Goal: Task Accomplishment & Management: Use online tool/utility

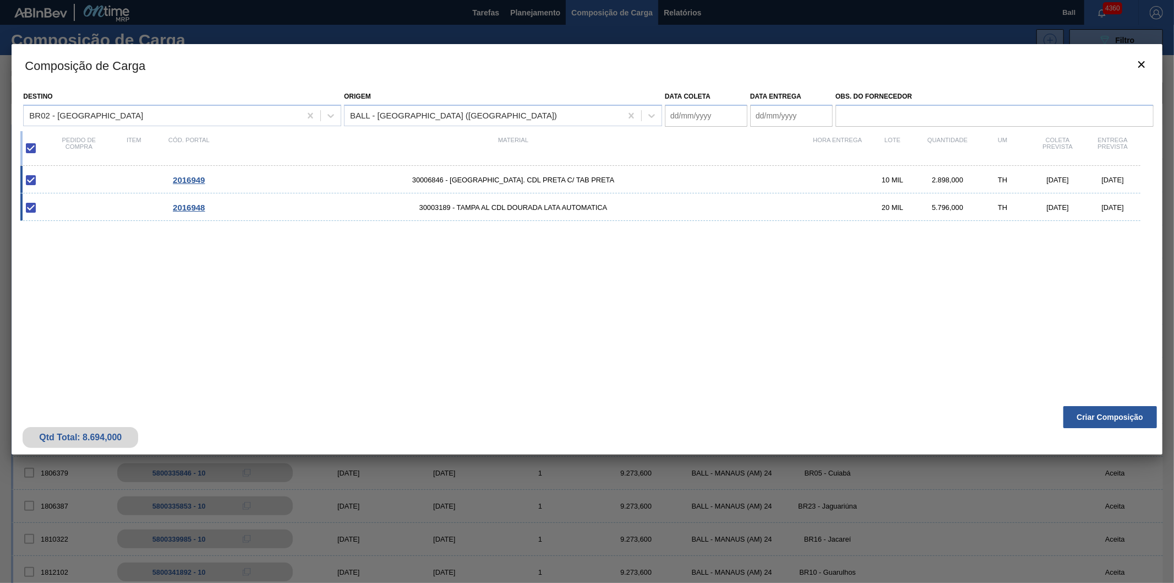
click at [967, 179] on div "2.898,000" at bounding box center [948, 180] width 55 height 8
type coleta "20/10/2025"
type entrega "22/10/2025"
checkbox input "false"
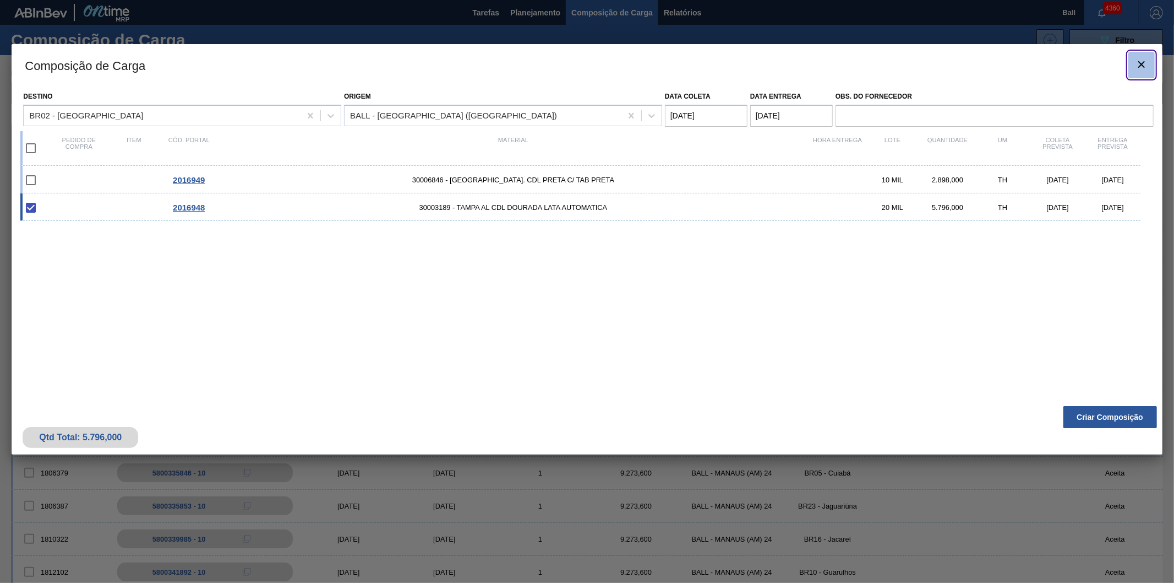
click at [1142, 64] on icon "botão de ícone" at bounding box center [1142, 64] width 7 height 7
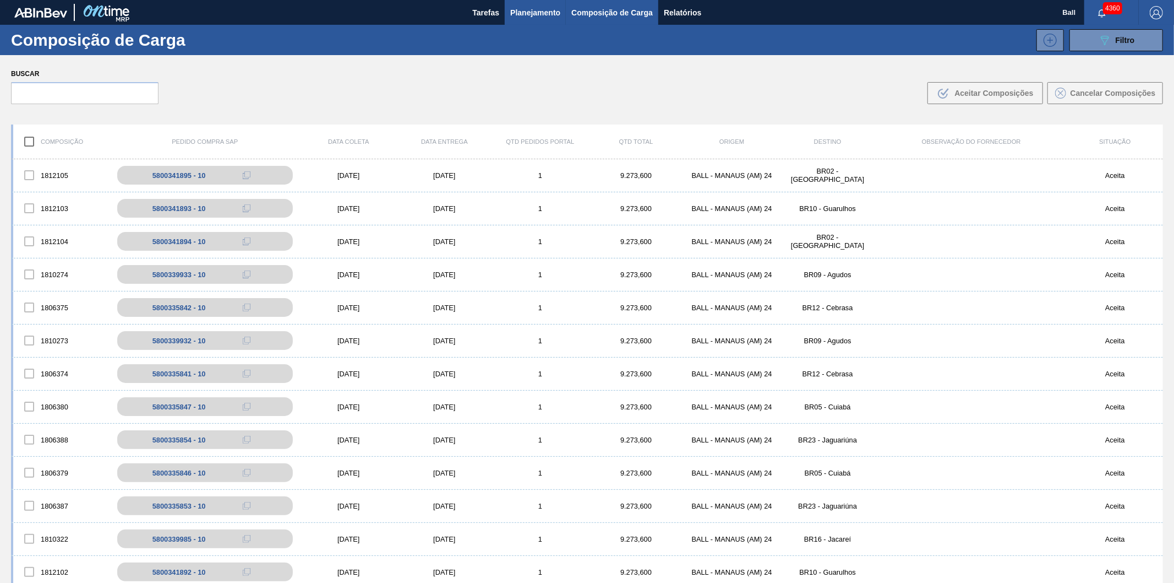
click at [543, 13] on span "Planejamento" at bounding box center [535, 12] width 50 height 13
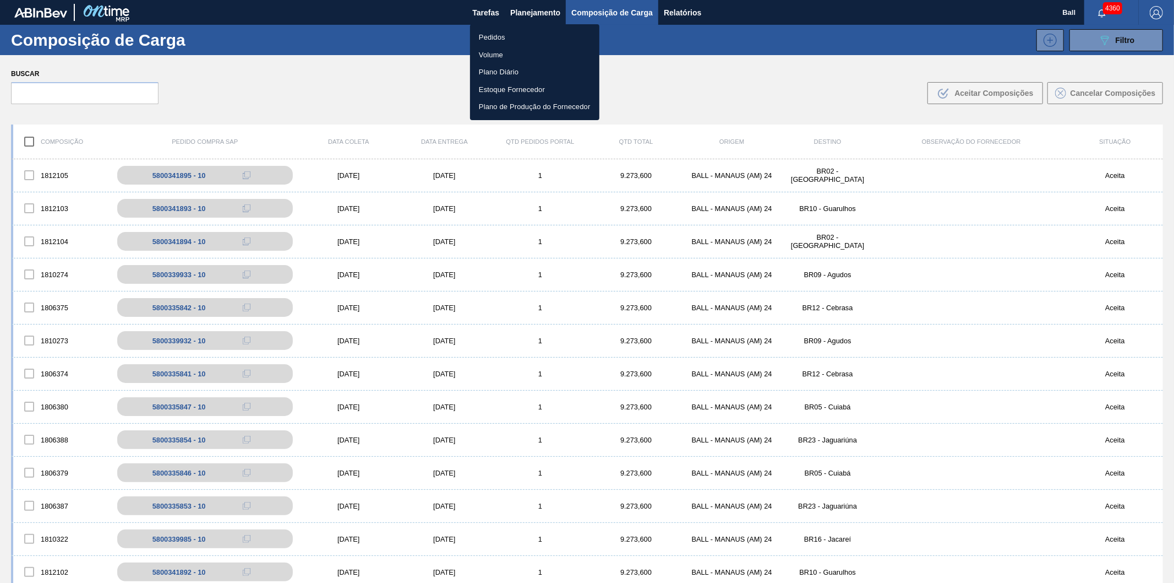
click at [499, 35] on li "Pedidos" at bounding box center [534, 38] width 129 height 18
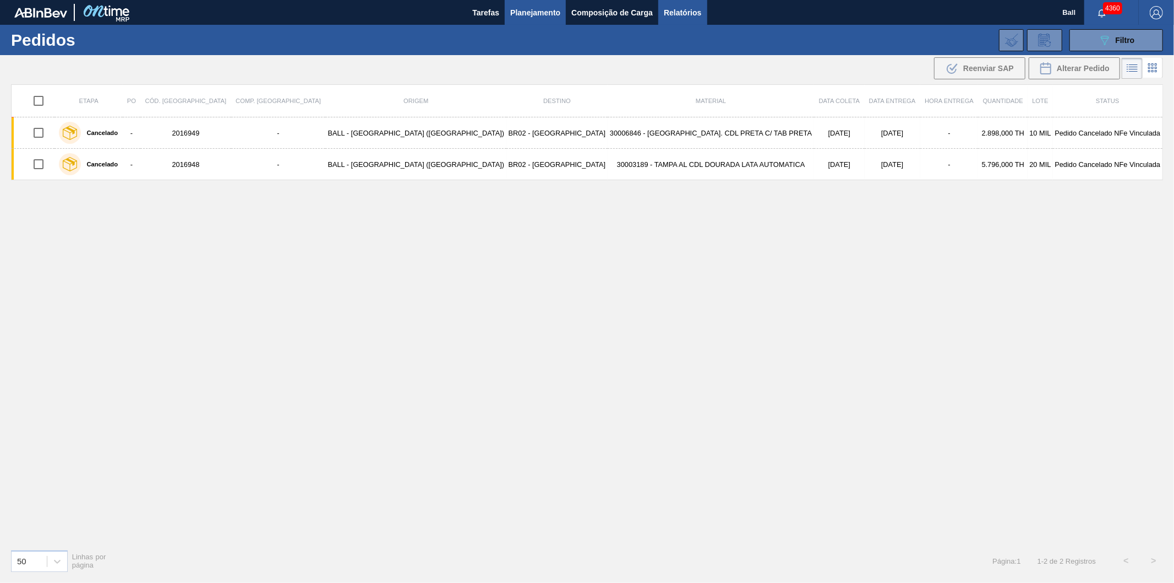
drag, startPoint x: 672, startPoint y: 9, endPoint x: 662, endPoint y: 20, distance: 14.5
click at [672, 11] on span "Relatórios" at bounding box center [682, 12] width 37 height 13
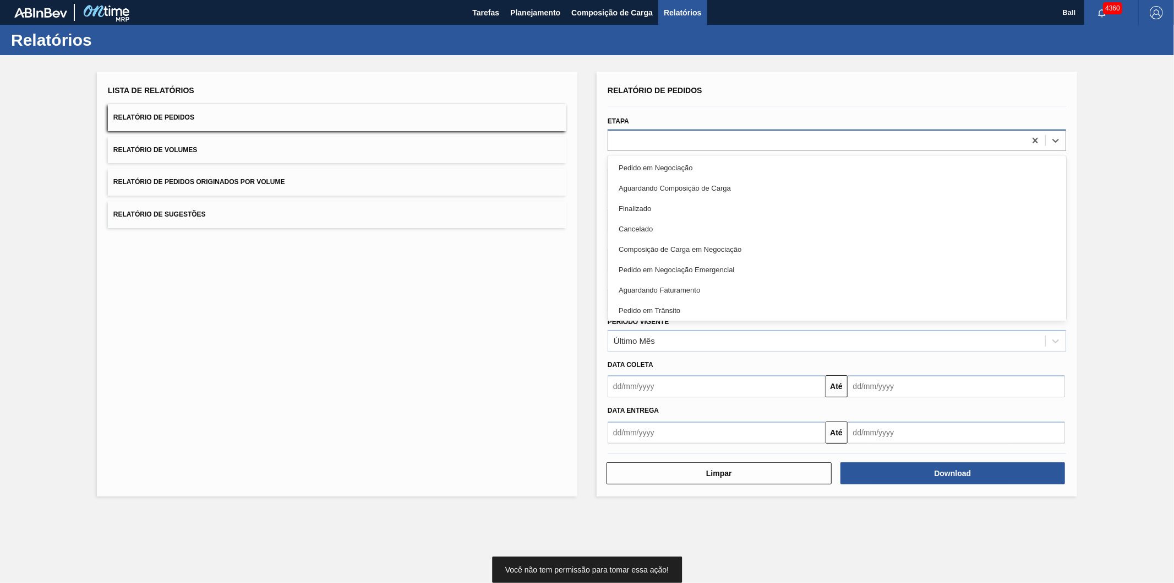
click at [650, 133] on div at bounding box center [816, 140] width 417 height 16
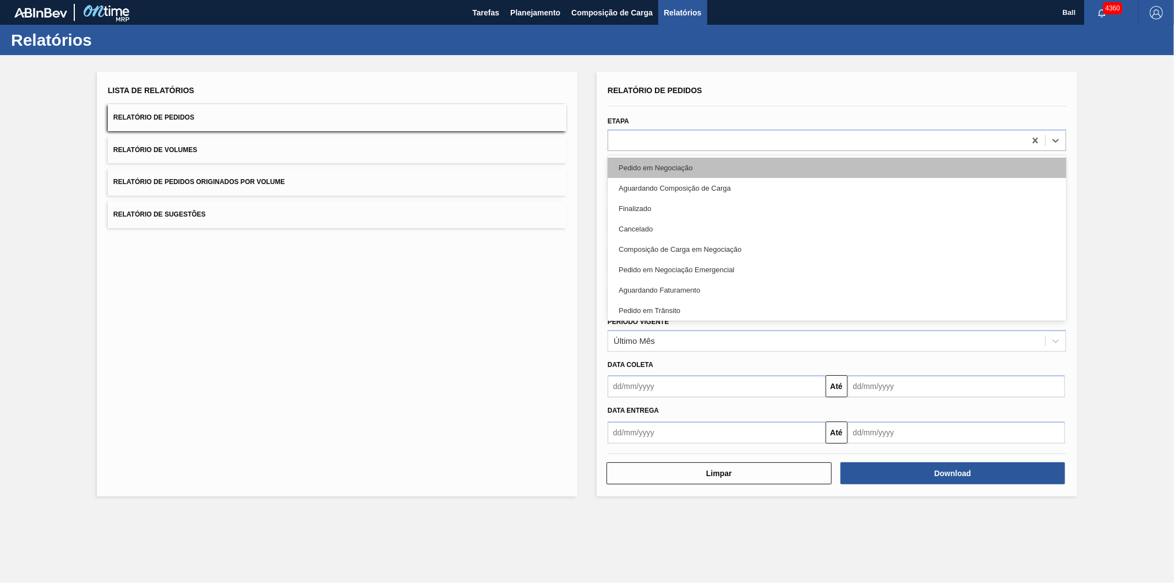
click at [646, 166] on div "Pedido em Negociação" at bounding box center [837, 167] width 459 height 20
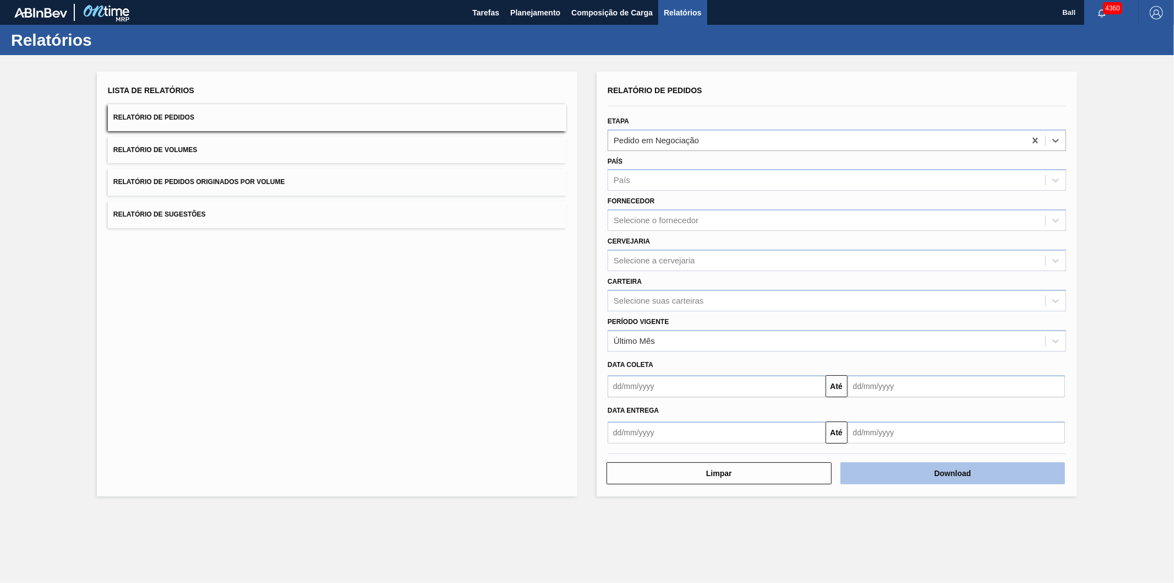
click at [981, 472] on button "Download" at bounding box center [953, 473] width 225 height 22
click at [914, 469] on button "Download" at bounding box center [953, 473] width 225 height 22
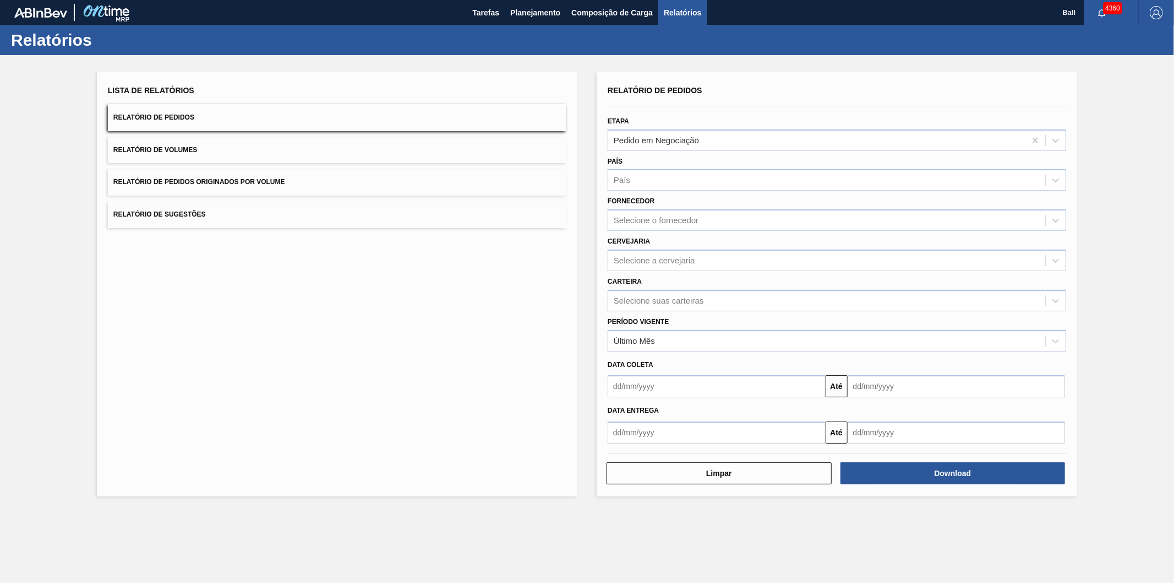
drag, startPoint x: 850, startPoint y: 63, endPoint x: 672, endPoint y: 11, distance: 185.7
click at [850, 61] on div "Lista de Relatórios Relatório de Pedidos Relatório de Volumes Relatório de Pedi…" at bounding box center [587, 282] width 1174 height 455
click at [527, 12] on span "Planejamento" at bounding box center [535, 12] width 50 height 13
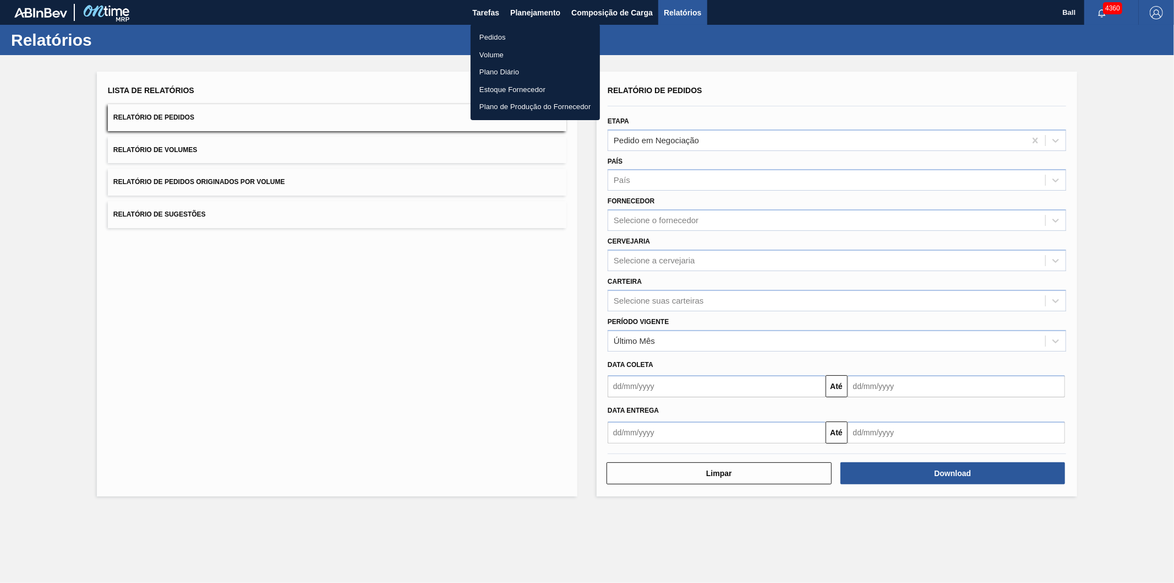
click at [492, 41] on li "Pedidos" at bounding box center [535, 38] width 129 height 18
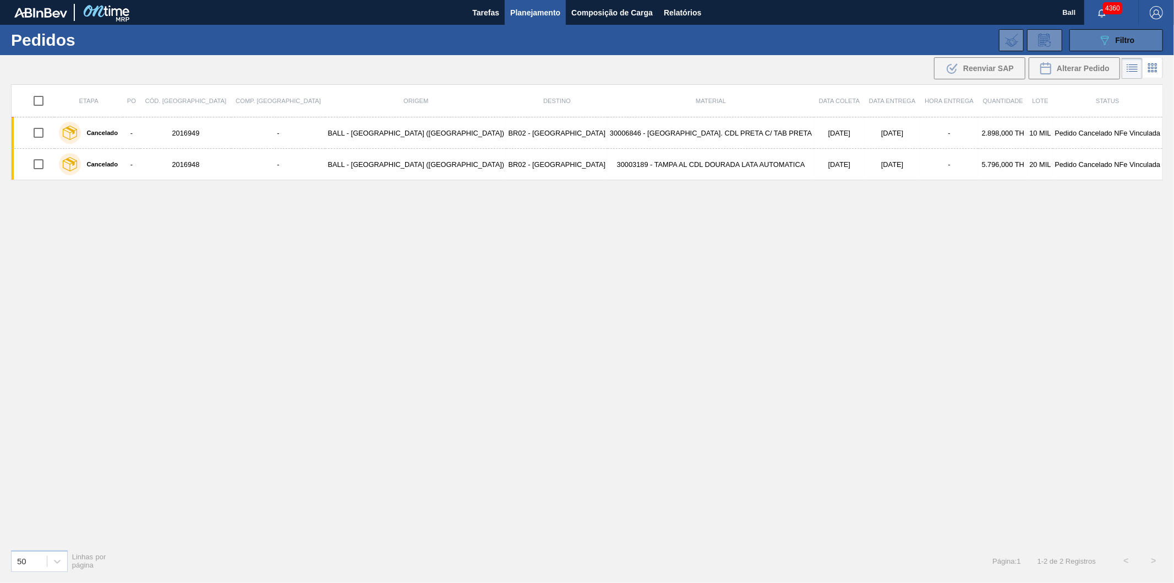
click at [1107, 31] on button "089F7B8B-B2A5-4AFE-B5C0-19BA573D28AC Filtro" at bounding box center [1117, 40] width 94 height 22
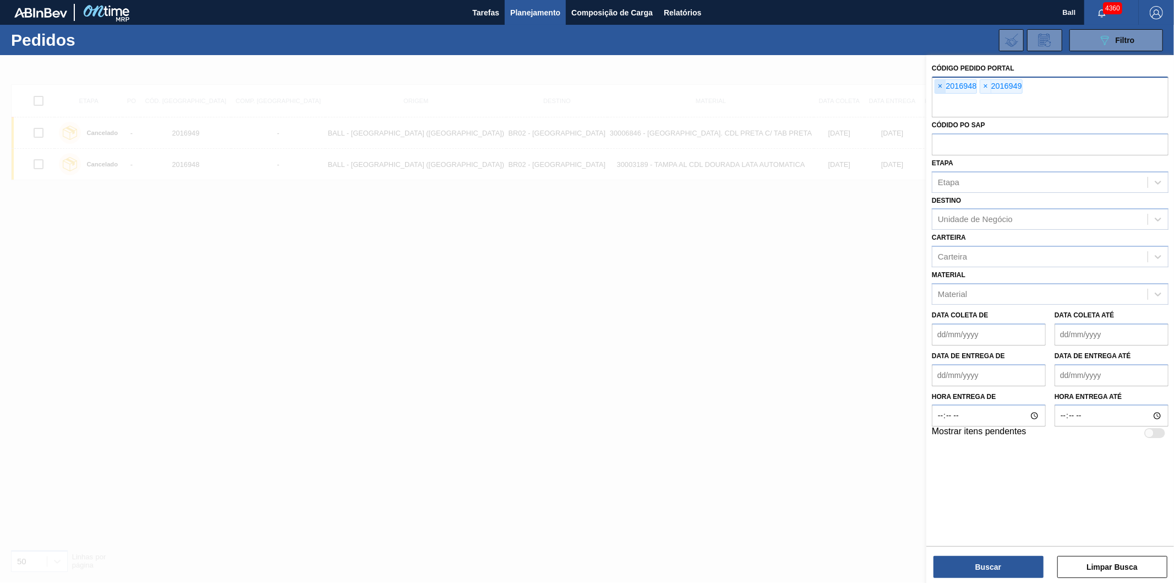
click at [943, 85] on span "×" at bounding box center [940, 86] width 10 height 13
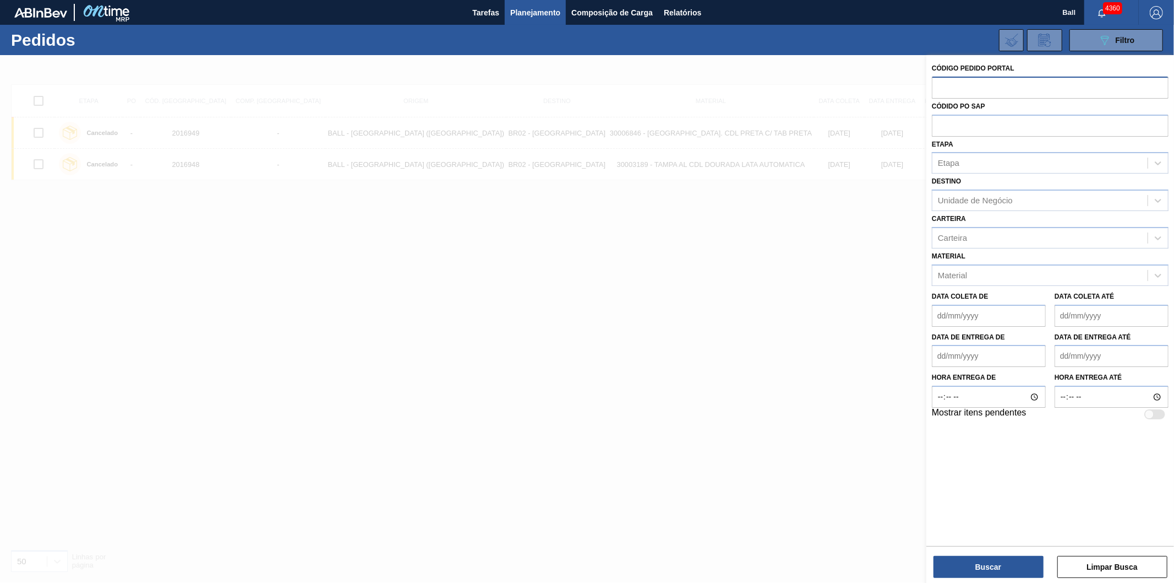
paste input "text"
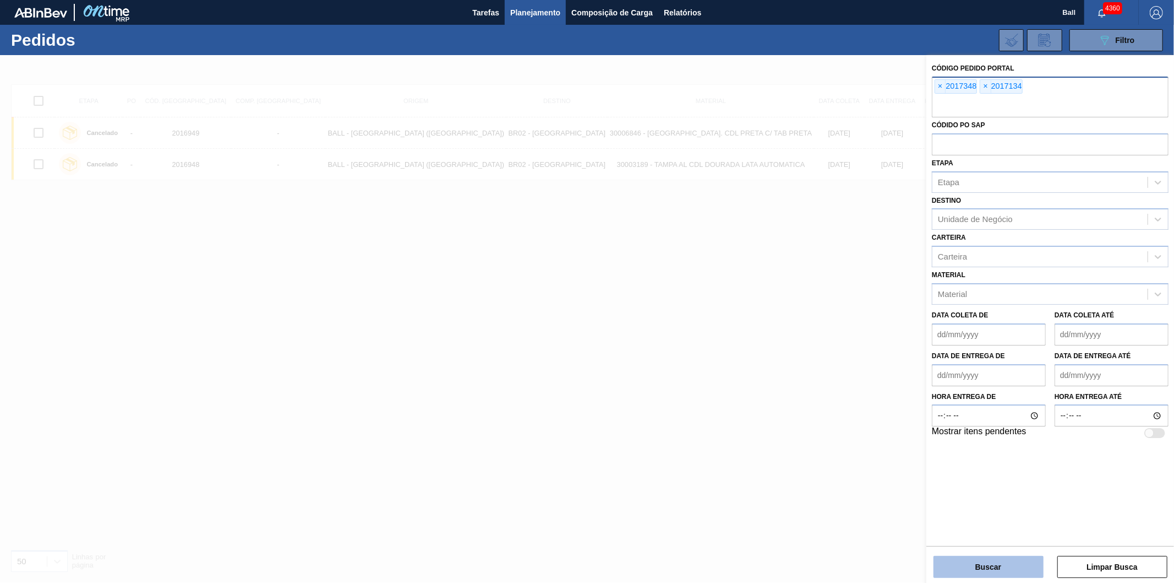
click at [989, 569] on button "Buscar" at bounding box center [989, 567] width 110 height 22
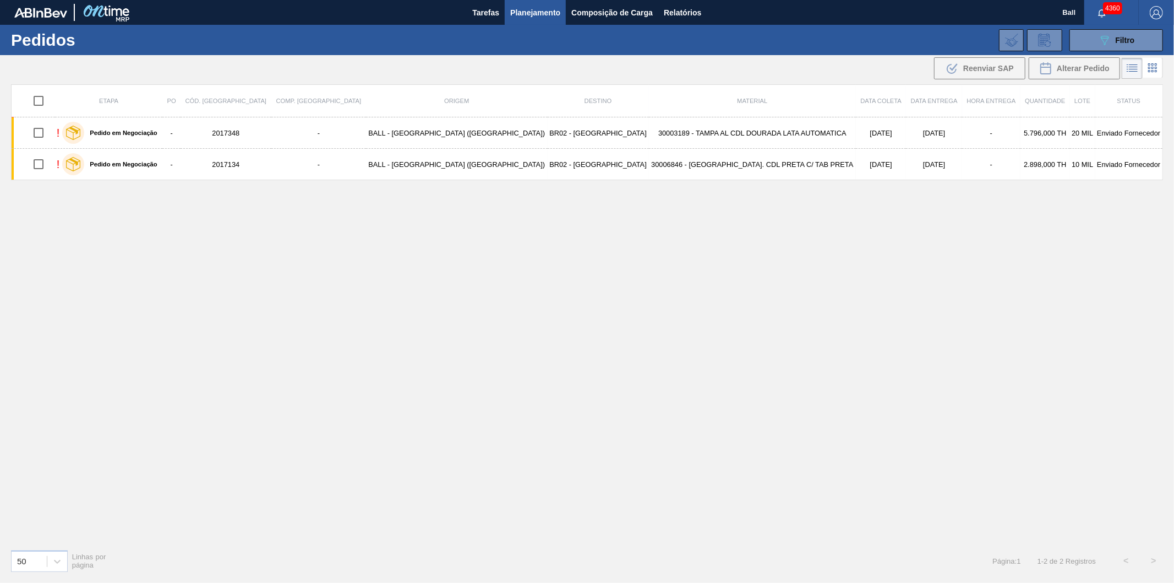
click at [47, 99] on input "checkbox" at bounding box center [38, 100] width 23 height 23
checkbox input "true"
click at [984, 65] on span "Reenviar SAP" at bounding box center [989, 68] width 51 height 9
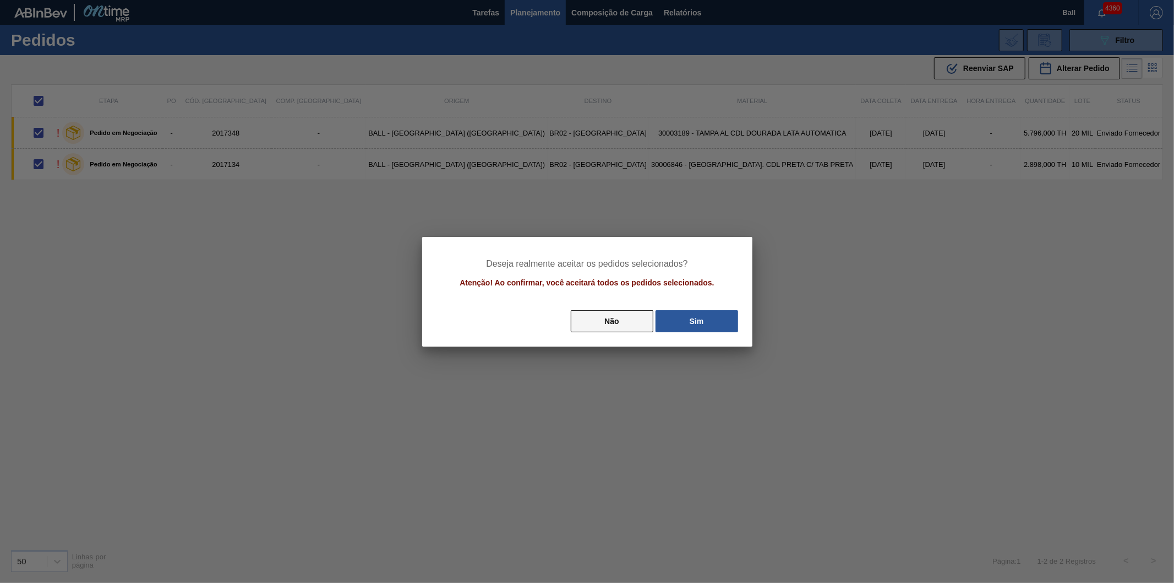
click at [612, 317] on button "Não" at bounding box center [612, 321] width 83 height 22
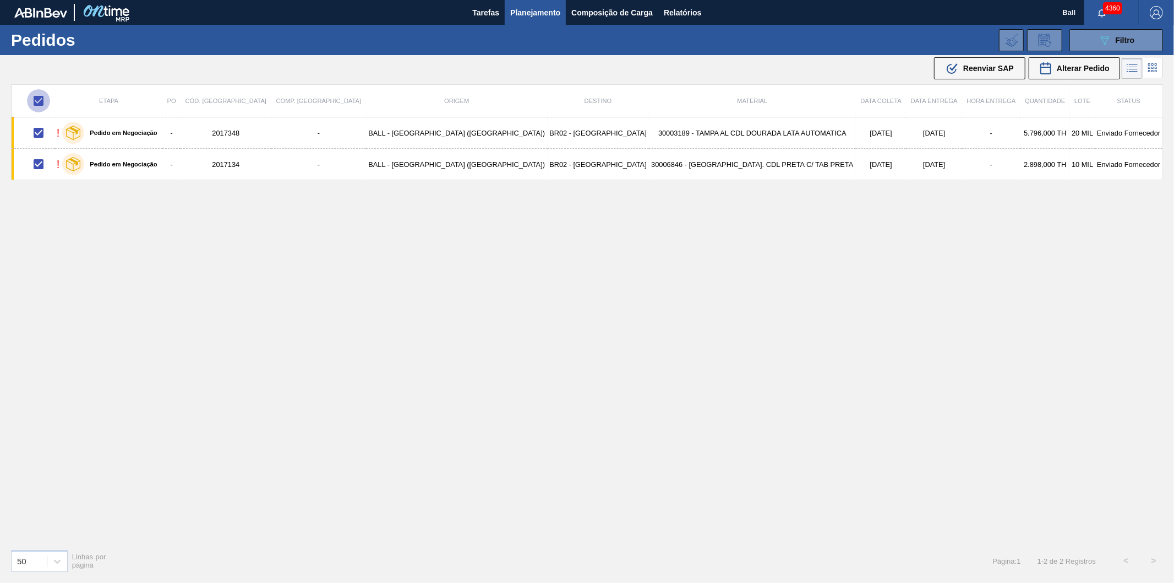
click at [46, 102] on input "checkbox" at bounding box center [38, 100] width 23 height 23
checkbox input "false"
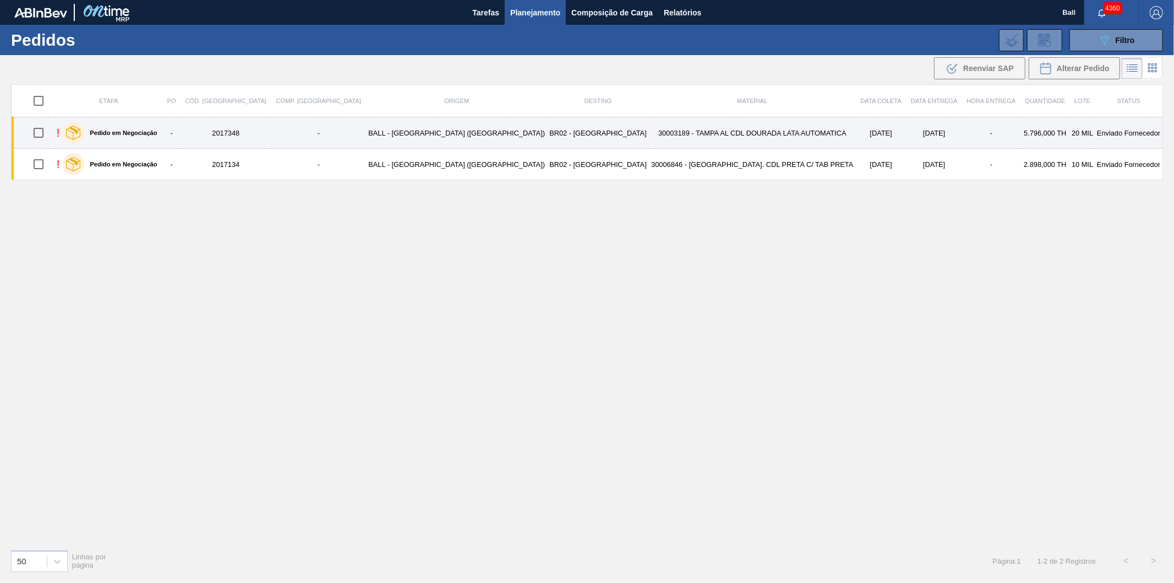
click at [649, 130] on td "30003189 - TAMPA AL CDL DOURADA LATA AUTOMATICA" at bounding box center [752, 132] width 207 height 31
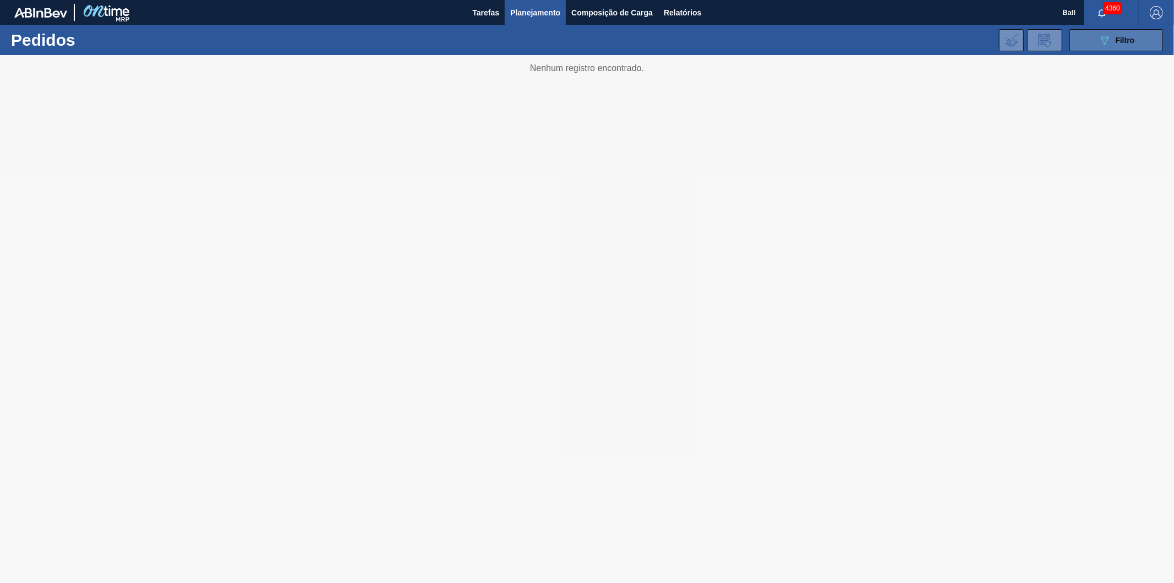
click at [1121, 45] on div "089F7B8B-B2A5-4AFE-B5C0-19BA573D28AC Filtro" at bounding box center [1116, 40] width 37 height 13
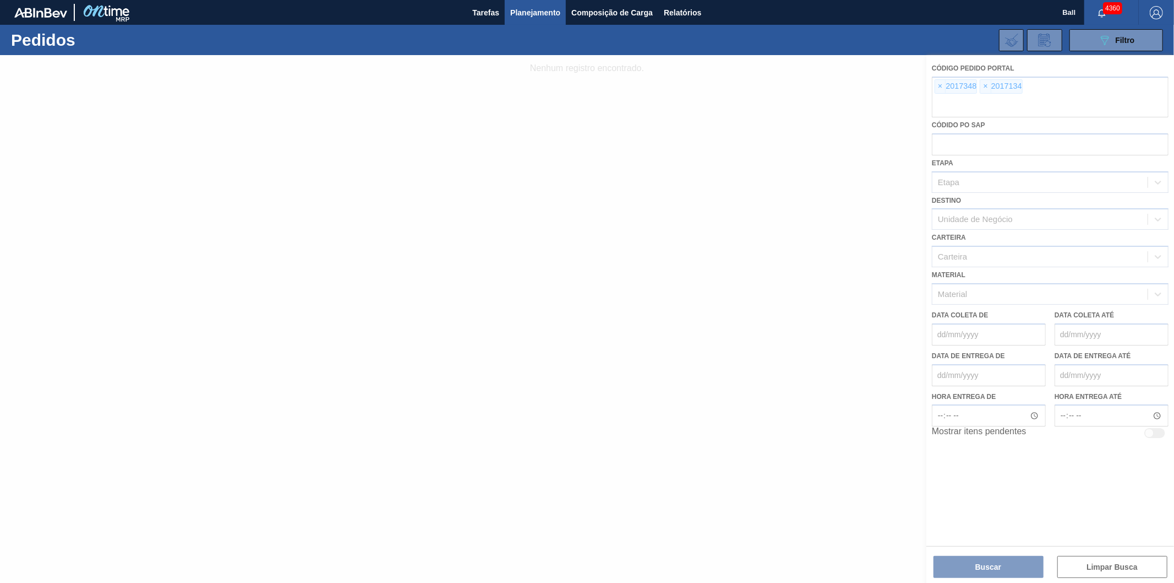
click at [978, 565] on div at bounding box center [587, 318] width 1174 height 527
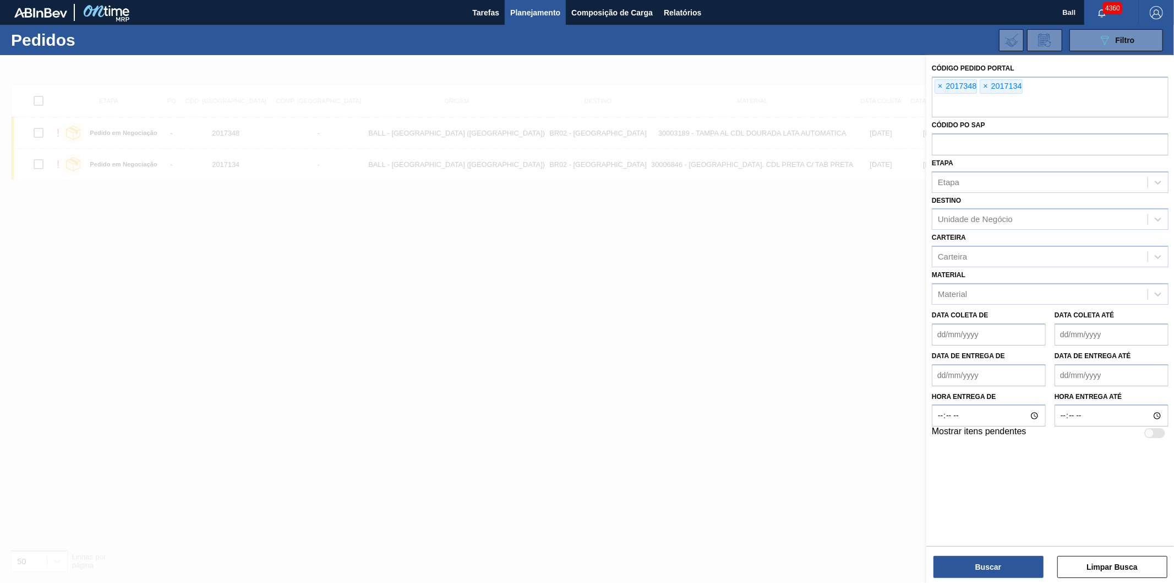
click at [43, 102] on div at bounding box center [587, 346] width 1174 height 583
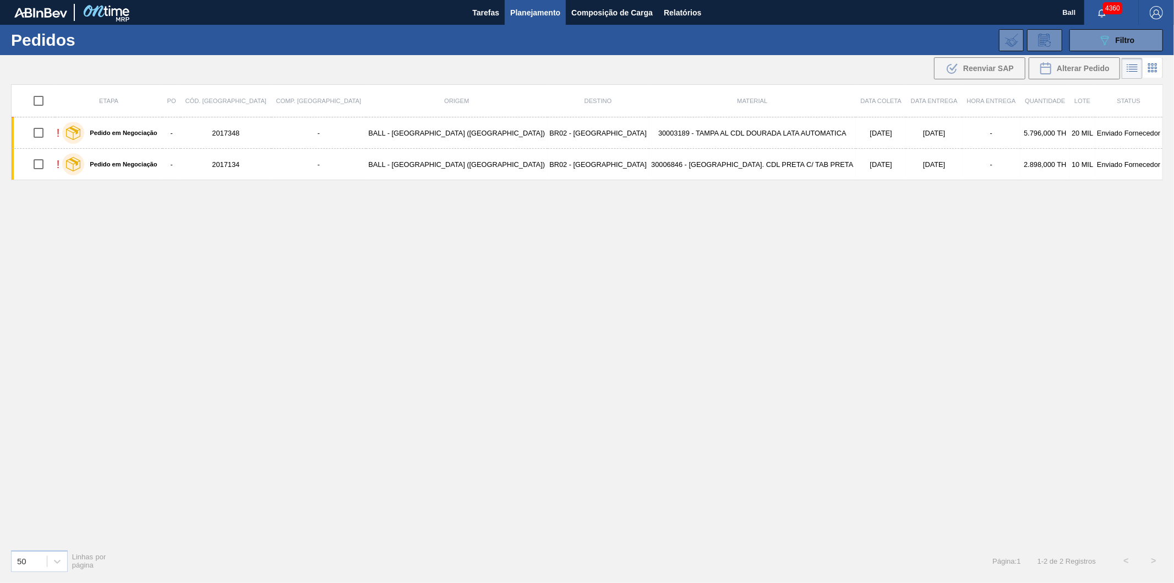
click at [43, 102] on input "checkbox" at bounding box center [38, 100] width 23 height 23
checkbox input "true"
click at [995, 64] on span "Reenviar SAP" at bounding box center [989, 68] width 51 height 9
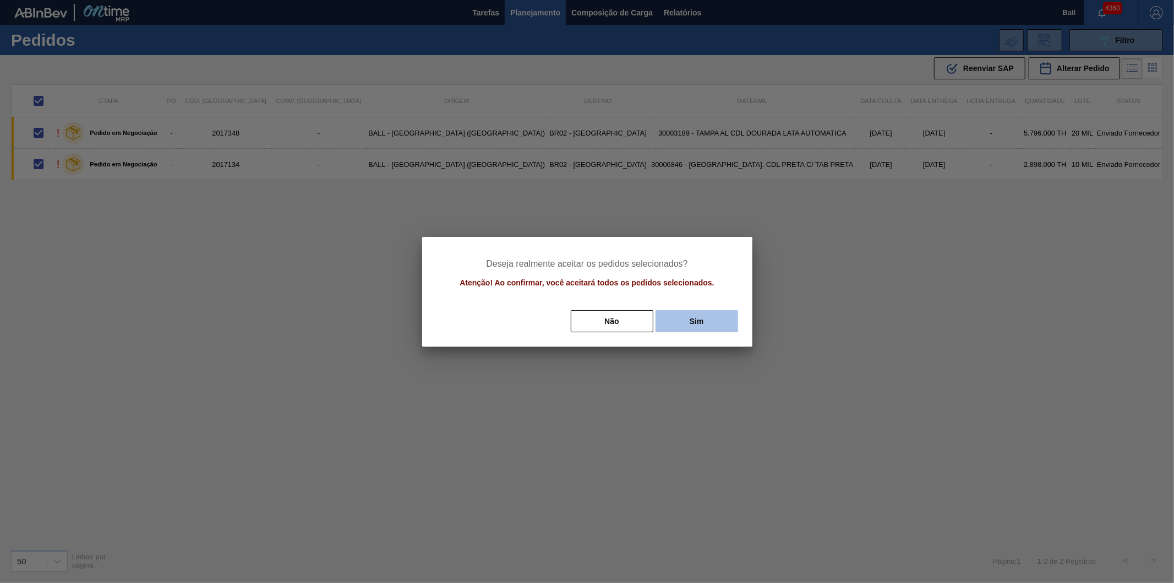
click at [698, 320] on button "Sim" at bounding box center [697, 321] width 83 height 22
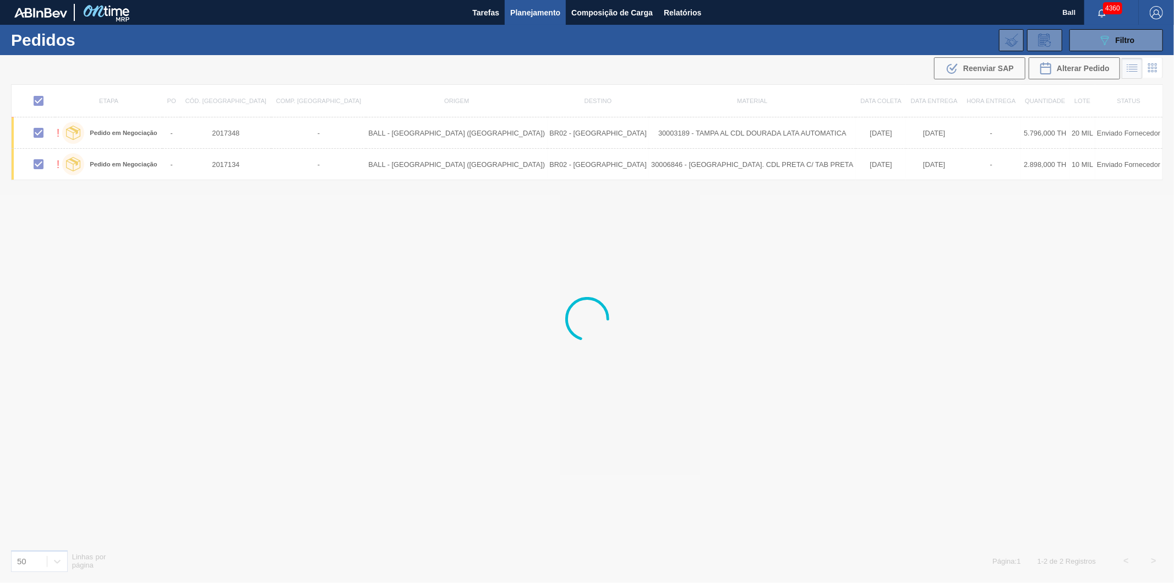
checkbox input "false"
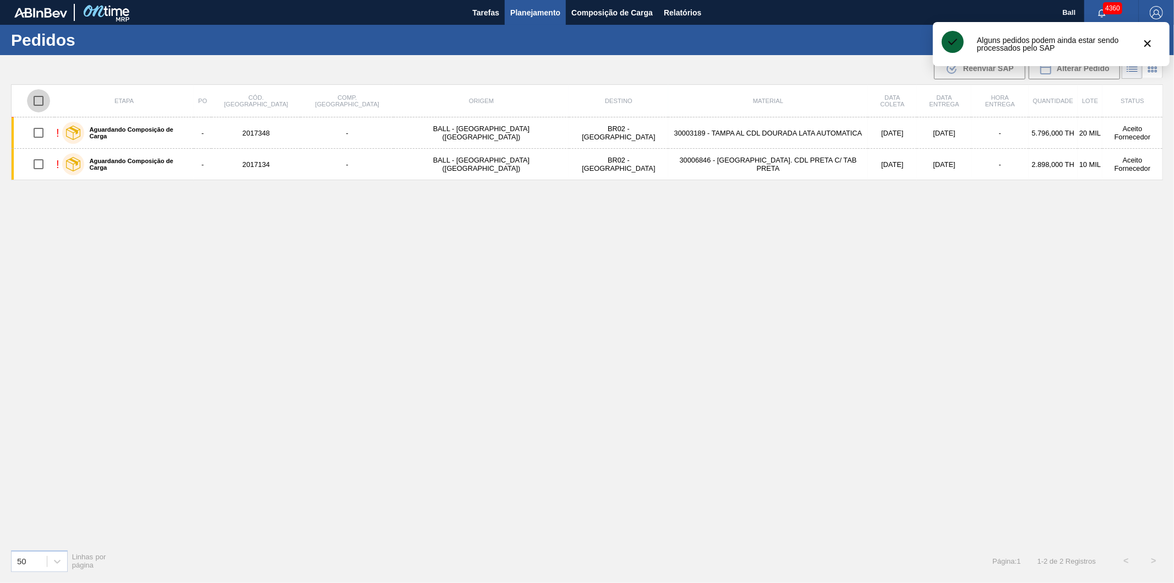
click at [39, 101] on input "checkbox" at bounding box center [38, 100] width 23 height 23
checkbox input "true"
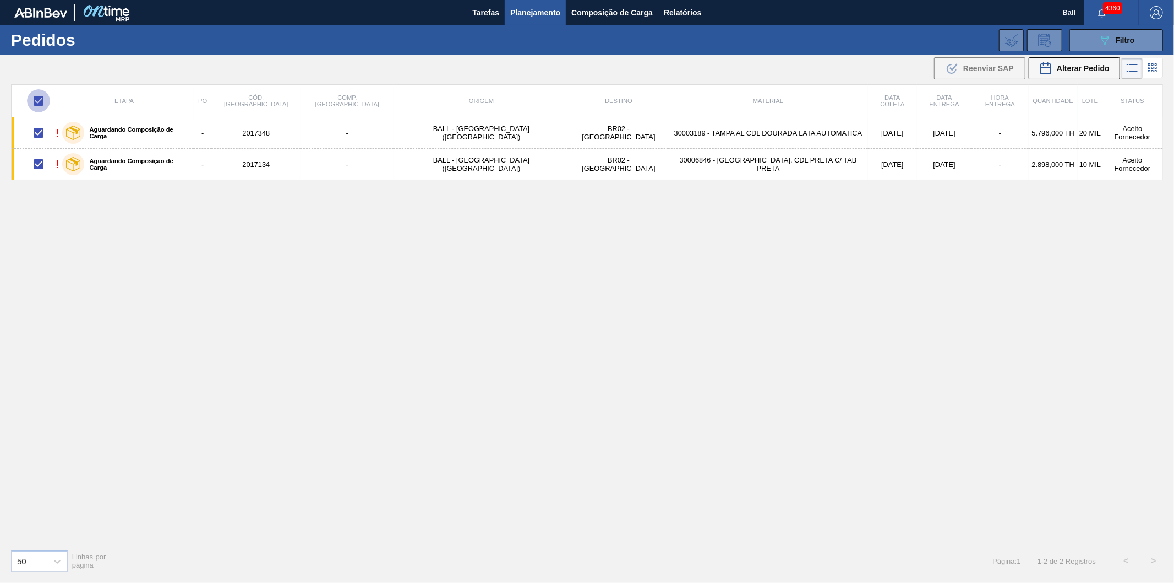
click at [45, 104] on input "checkbox" at bounding box center [38, 100] width 23 height 23
checkbox input "false"
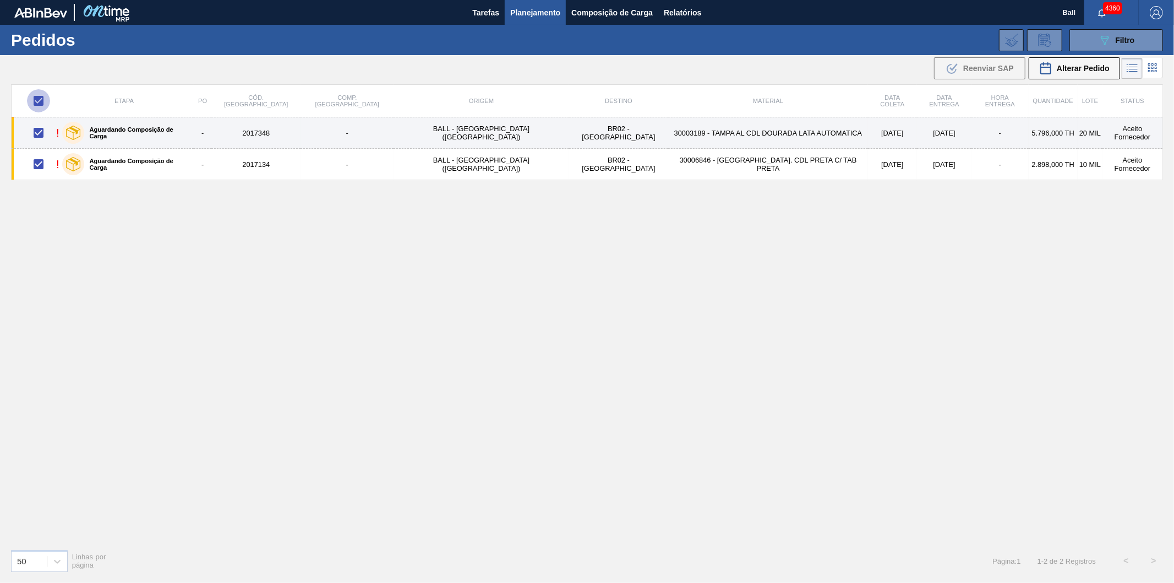
checkbox input "false"
click at [395, 136] on td "BALL - [GEOGRAPHIC_DATA] ([GEOGRAPHIC_DATA])" at bounding box center [481, 132] width 175 height 31
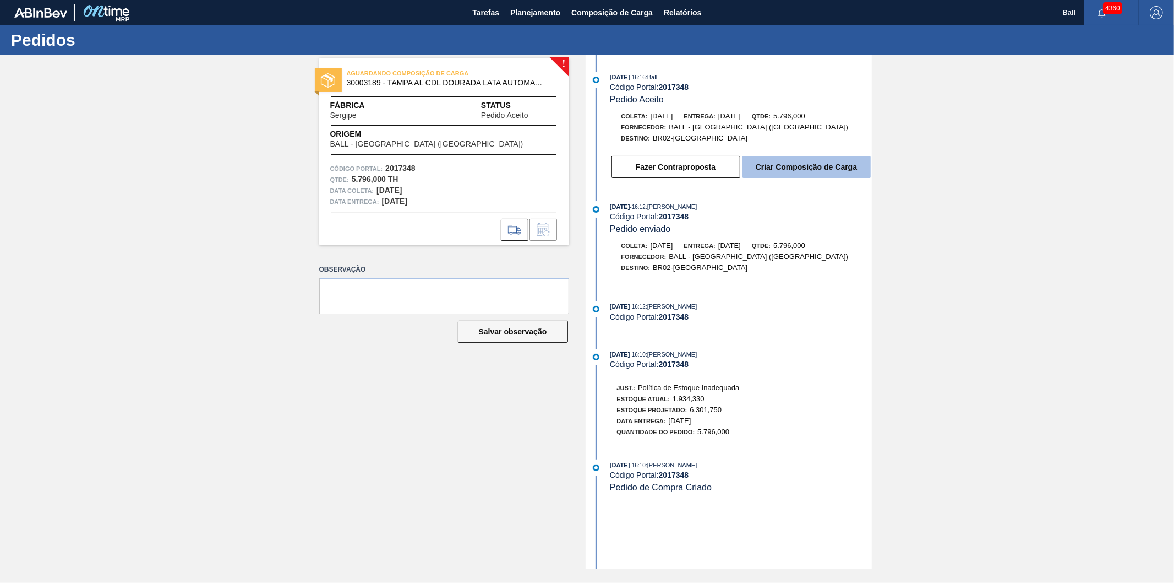
click at [807, 172] on button "Criar Composição de Carga" at bounding box center [807, 167] width 128 height 22
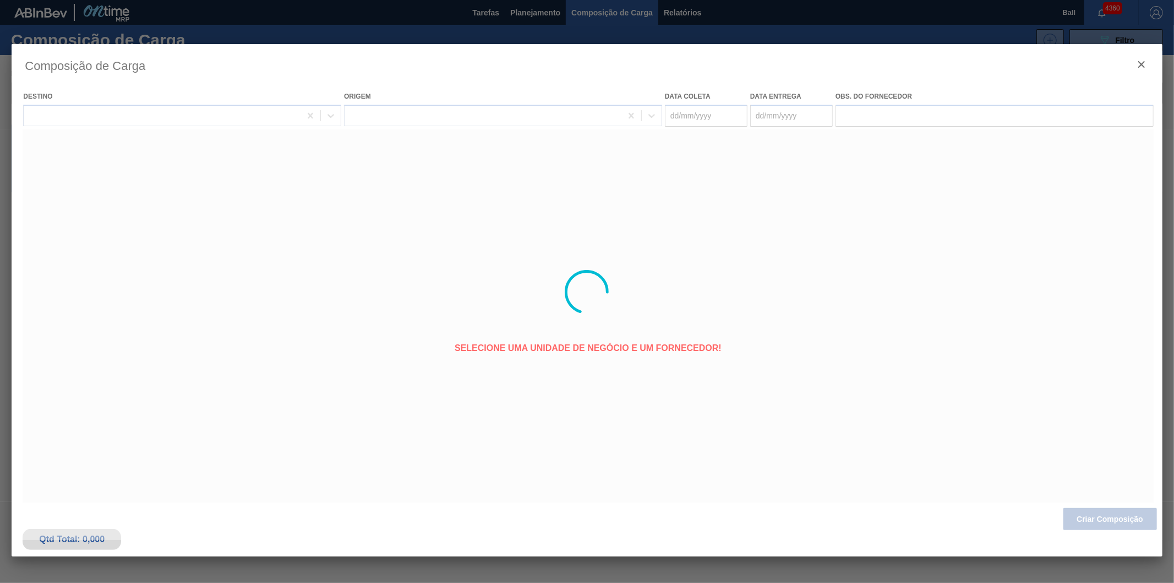
type coleta "[DATE]"
type entrega "[DATE]"
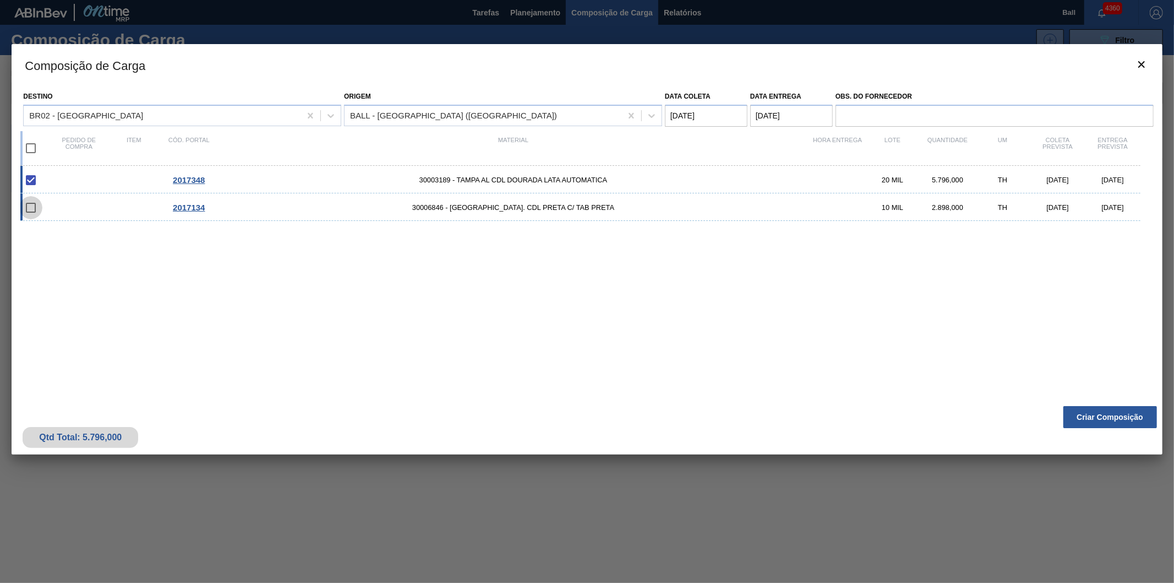
click at [29, 206] on input "checkbox" at bounding box center [30, 207] width 23 height 23
click at [29, 208] on input "checkbox" at bounding box center [30, 207] width 23 height 23
checkbox input "false"
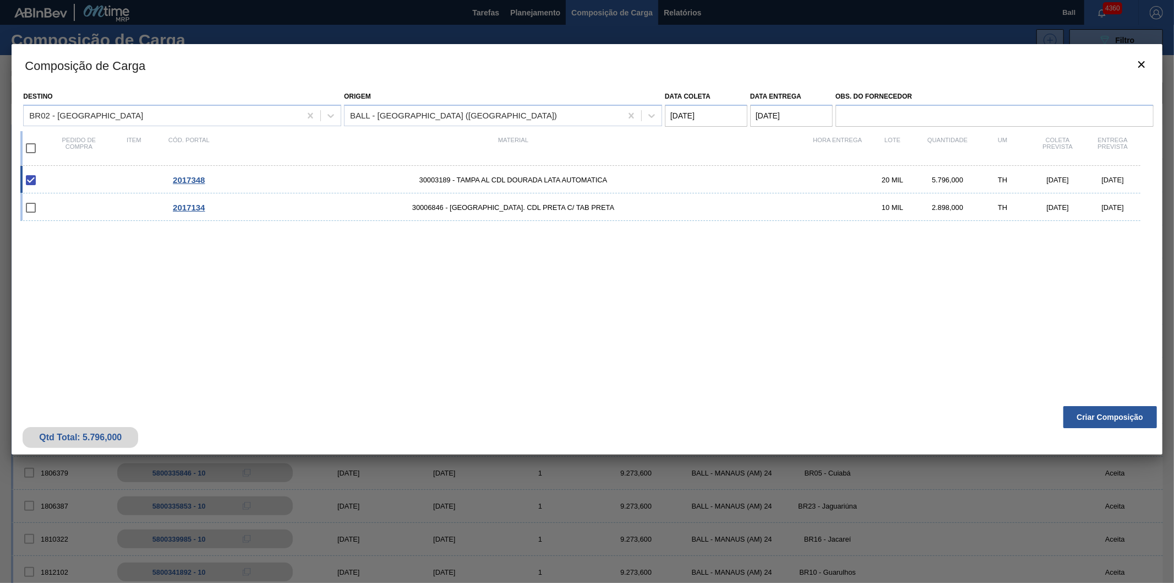
click at [35, 146] on input "checkbox" at bounding box center [30, 148] width 23 height 23
checkbox input "true"
click at [1101, 420] on button "Criar Composição" at bounding box center [1111, 417] width 94 height 22
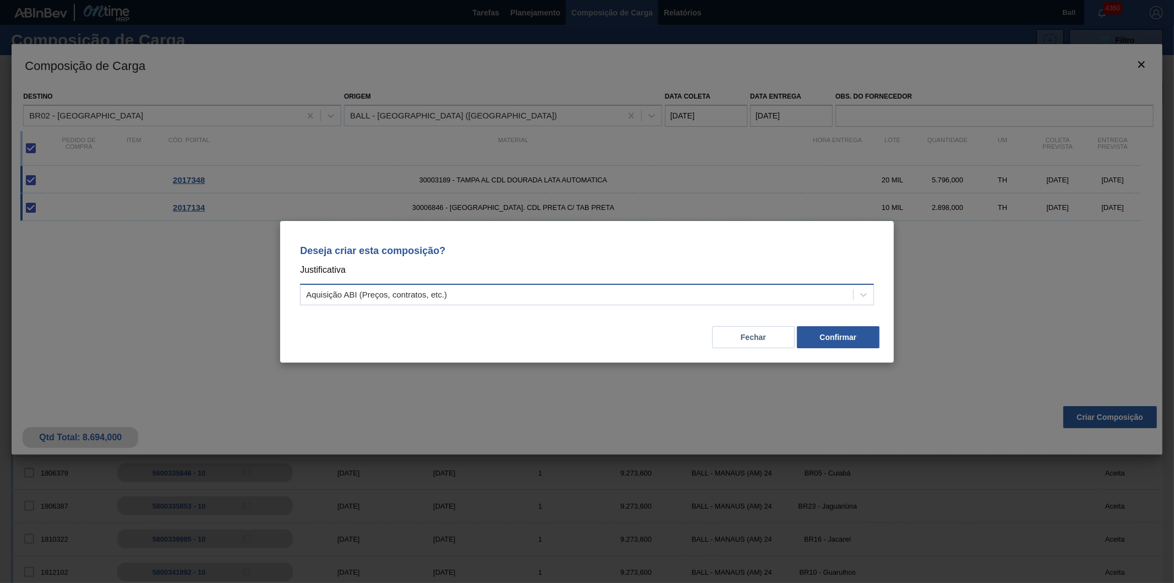
click at [382, 300] on div "Aquisição ABI (Preços, contratos, etc.)" at bounding box center [577, 294] width 553 height 16
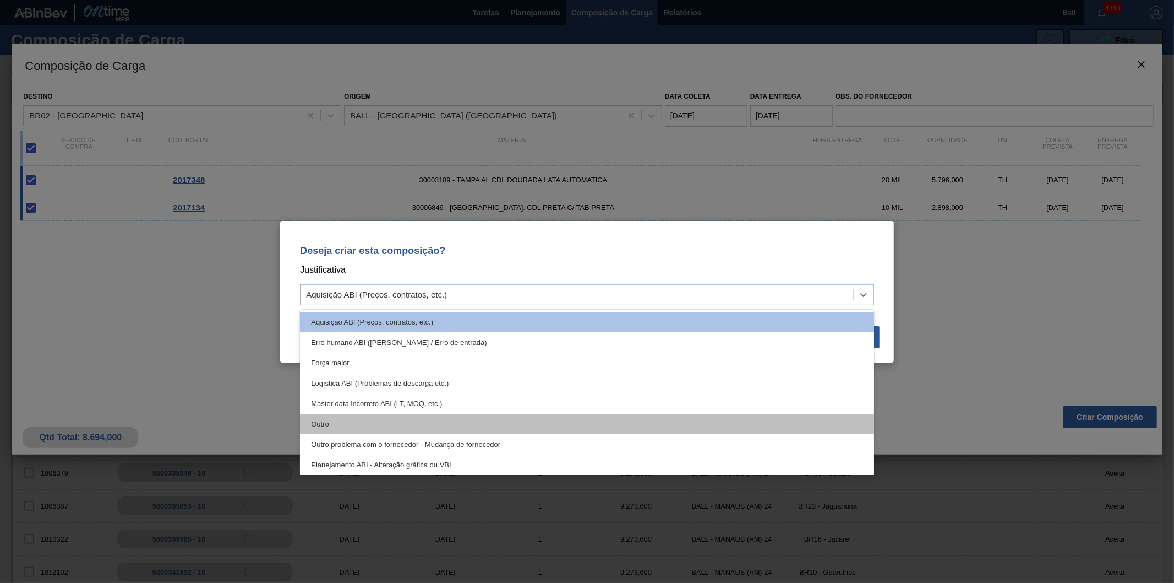
click at [344, 415] on div "Outro" at bounding box center [587, 423] width 574 height 20
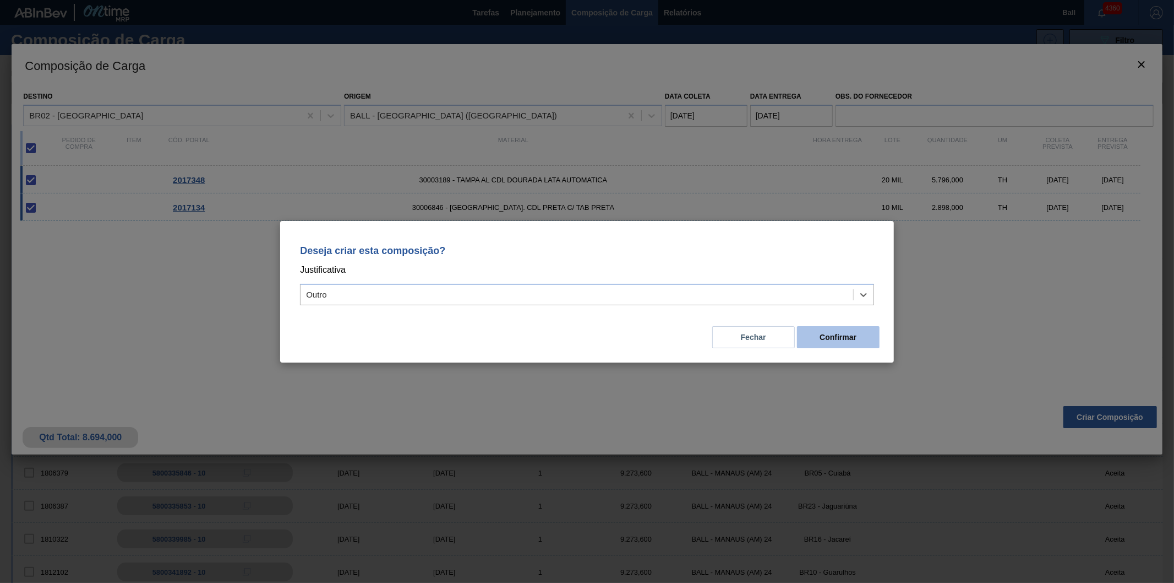
click at [837, 344] on button "Confirmar" at bounding box center [838, 337] width 83 height 22
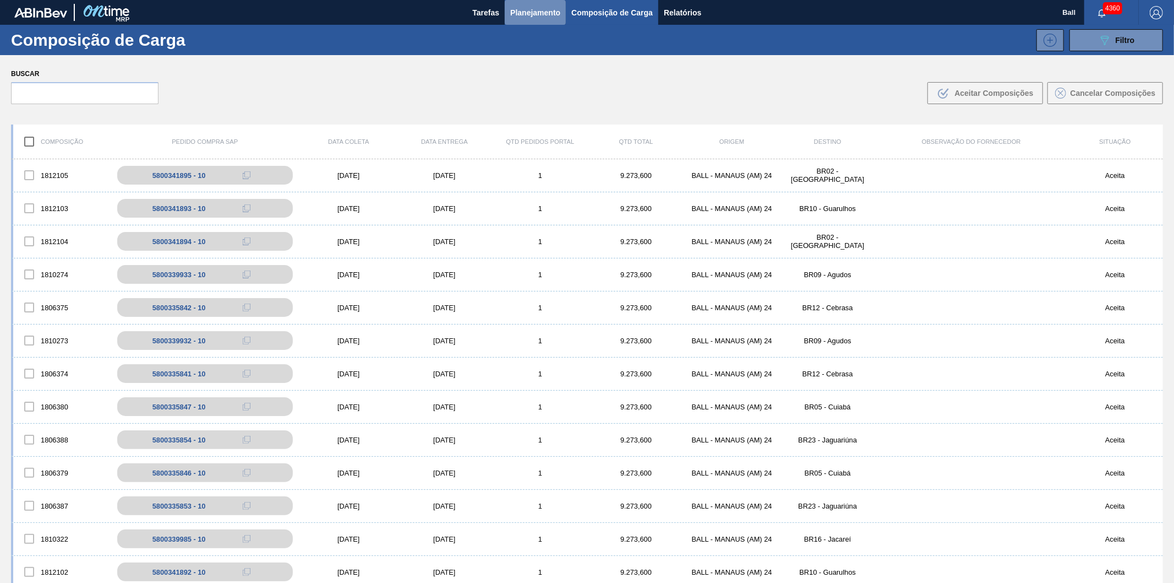
click at [535, 14] on span "Planejamento" at bounding box center [535, 12] width 50 height 13
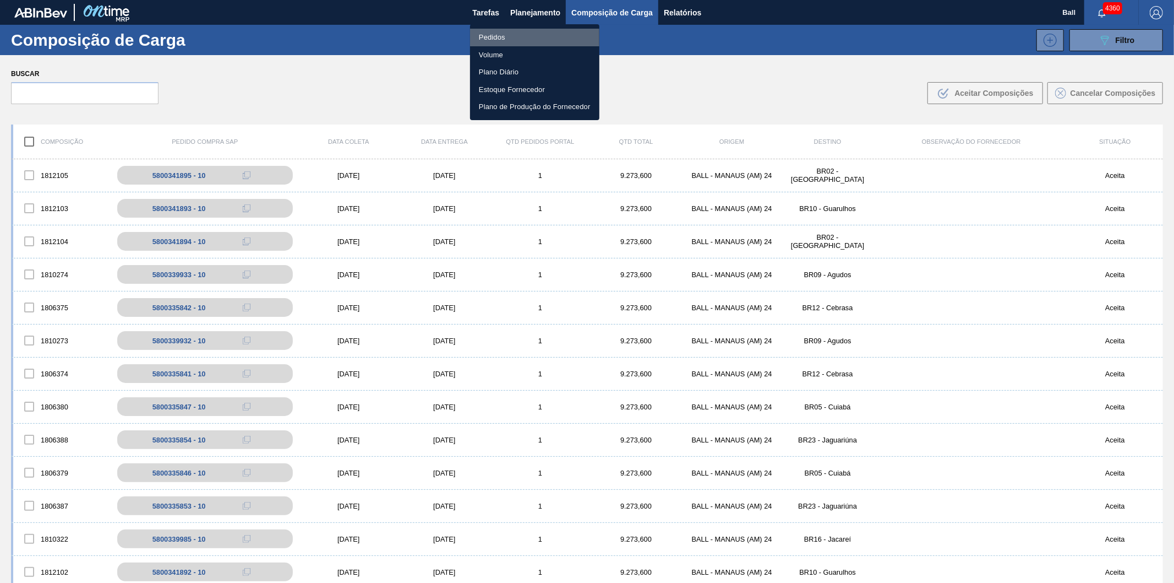
click at [491, 41] on li "Pedidos" at bounding box center [534, 38] width 129 height 18
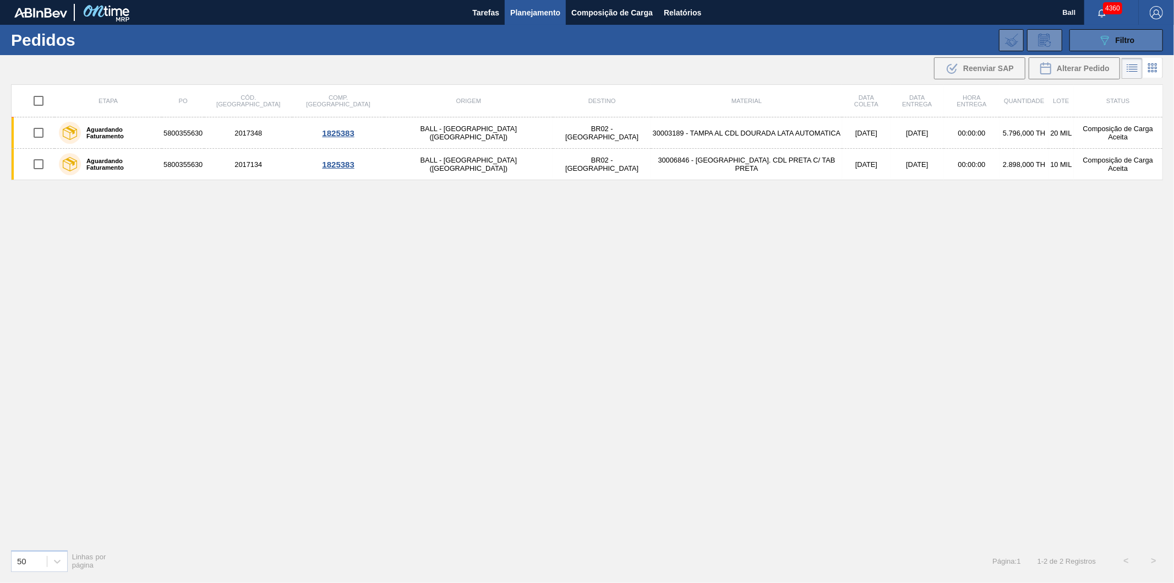
click at [1145, 41] on button "089F7B8B-B2A5-4AFE-B5C0-19BA573D28AC Filtro" at bounding box center [1117, 40] width 94 height 22
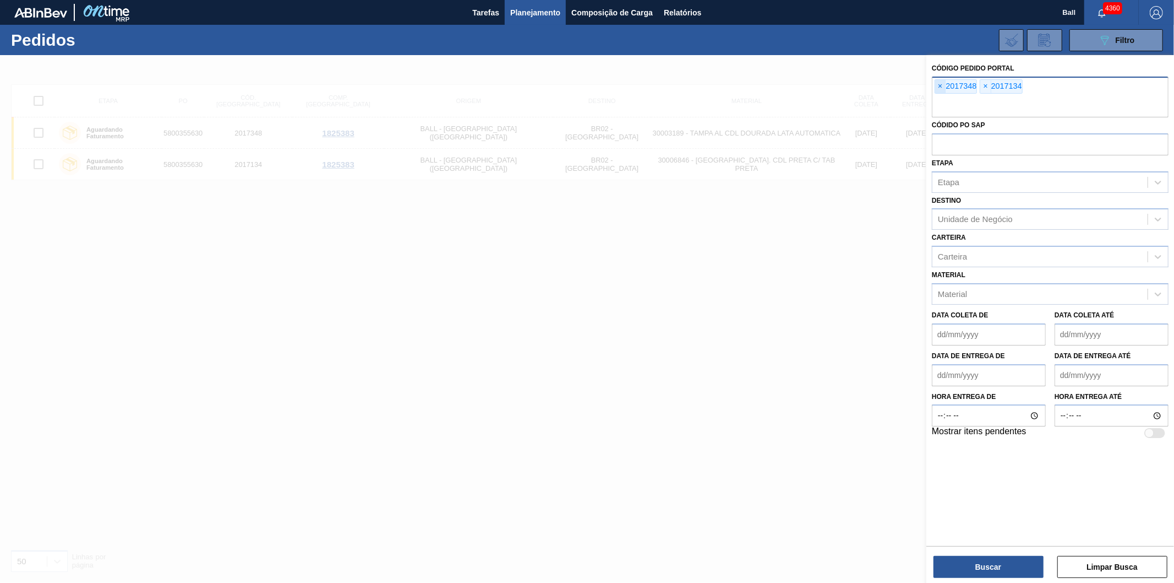
click at [944, 85] on span "×" at bounding box center [940, 86] width 10 height 13
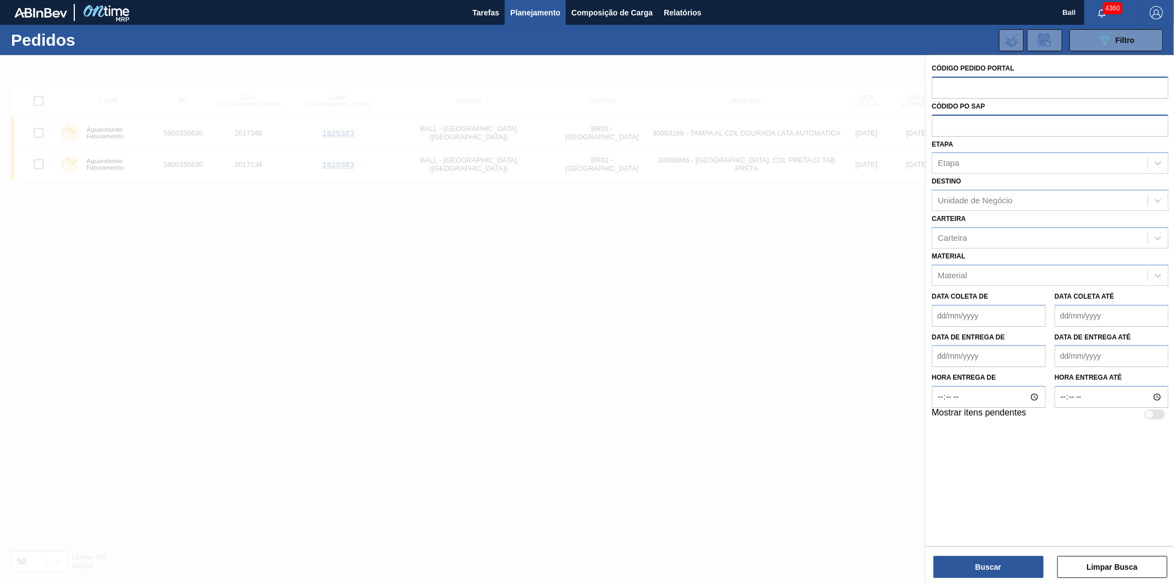
click at [948, 117] on input "text" at bounding box center [1050, 125] width 237 height 21
paste input "5800340087"
type input "5800340087"
click at [994, 569] on button "Buscar" at bounding box center [989, 567] width 110 height 22
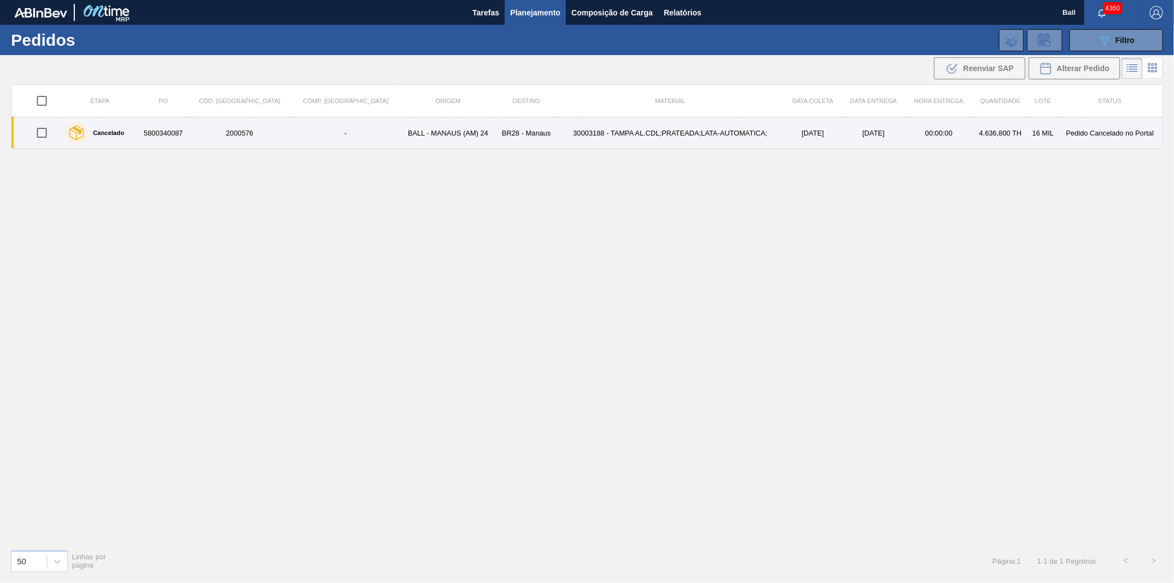
click at [785, 139] on td "[DATE]" at bounding box center [813, 132] width 57 height 31
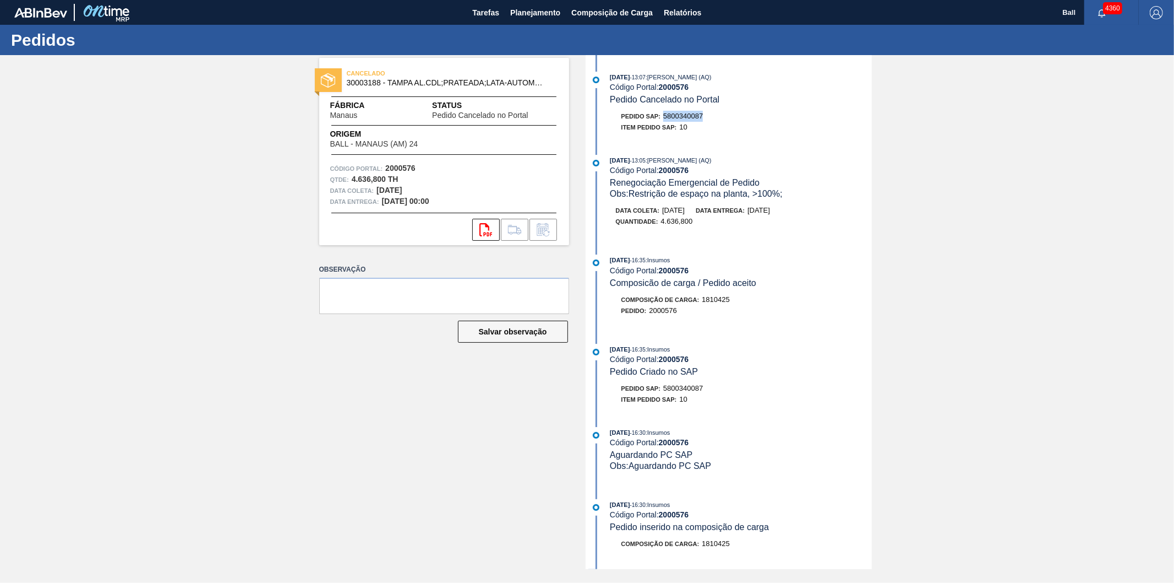
drag, startPoint x: 703, startPoint y: 116, endPoint x: 663, endPoint y: 117, distance: 40.2
click at [663, 117] on div "Pedido SAP: 5800340087" at bounding box center [663, 116] width 82 height 11
copy span "5800340087"
click at [675, 9] on span "Relatórios" at bounding box center [682, 12] width 37 height 13
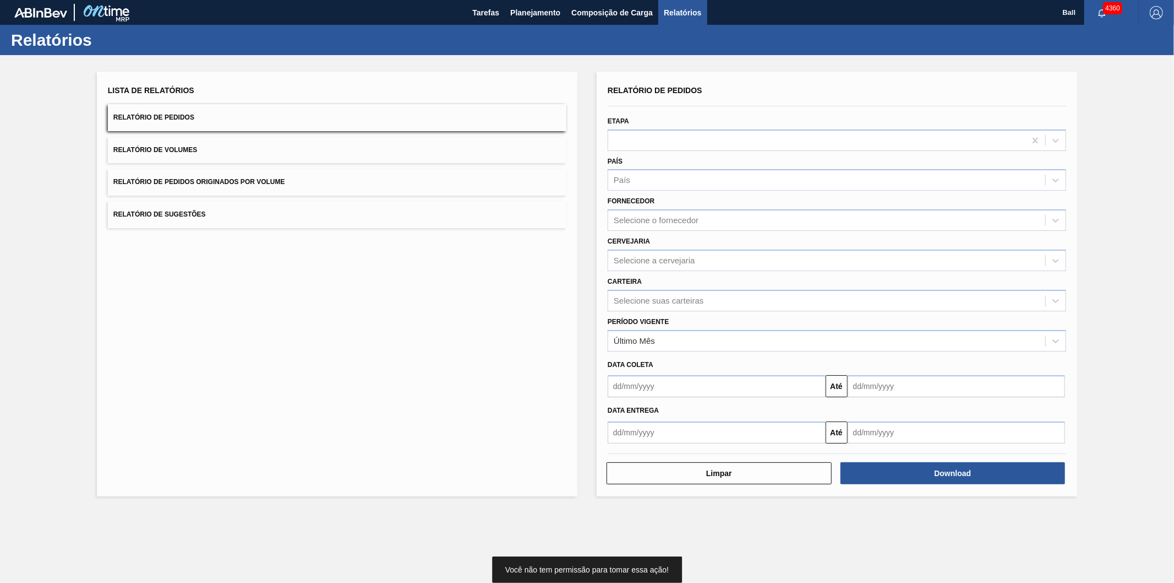
click at [668, 381] on input "text" at bounding box center [717, 386] width 218 height 22
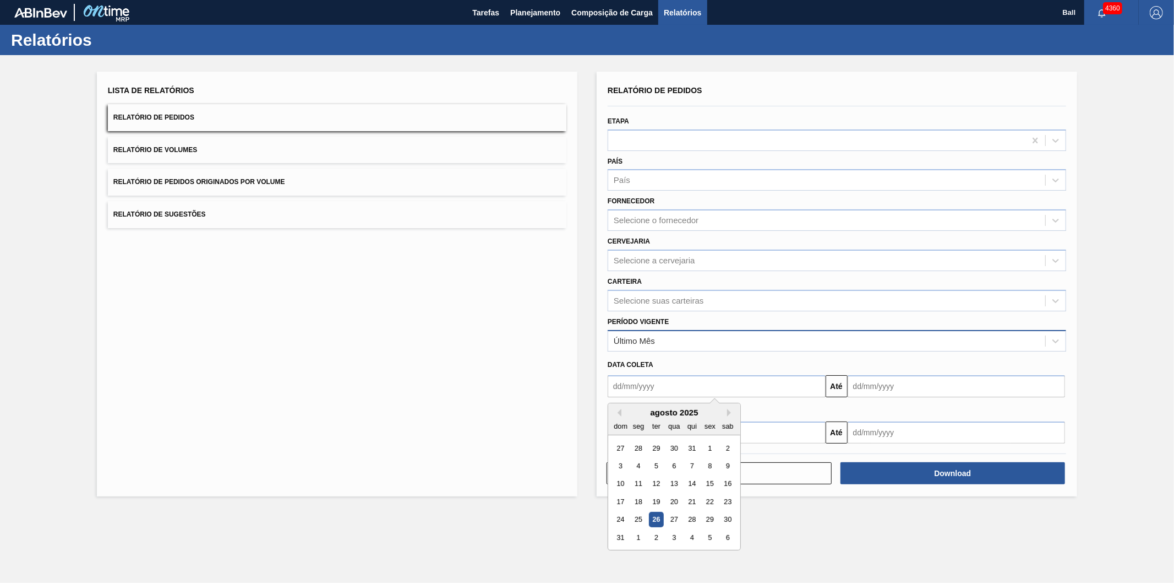
click at [662, 330] on div "Último Mês" at bounding box center [837, 340] width 459 height 21
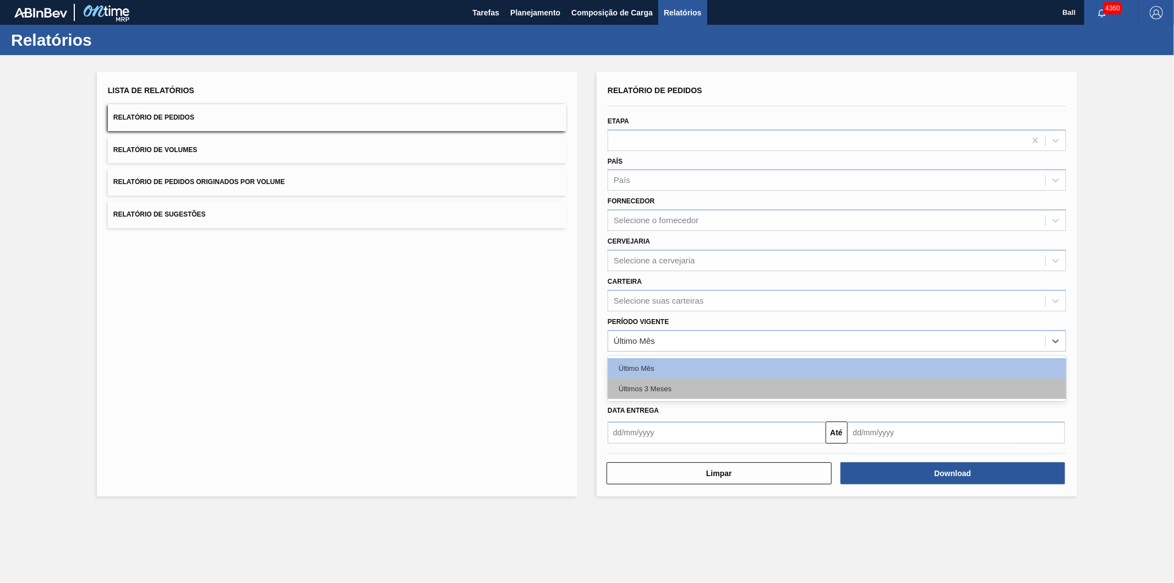
click at [644, 387] on div "Últimos 3 Meses" at bounding box center [837, 388] width 459 height 20
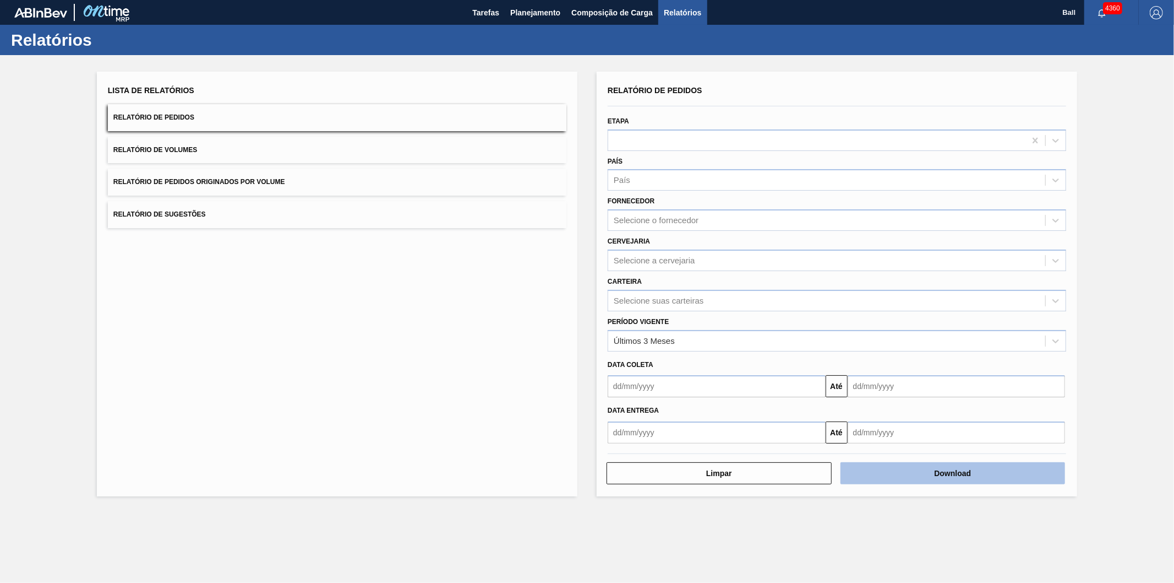
click at [939, 476] on button "Download" at bounding box center [953, 473] width 225 height 22
